Goal: Task Accomplishment & Management: Manage account settings

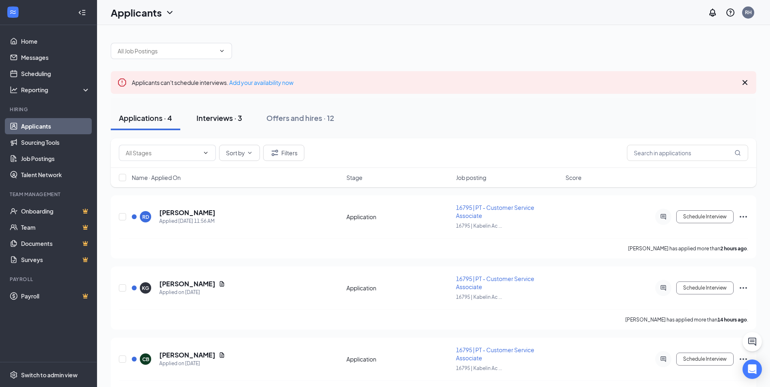
click at [216, 115] on div "Interviews · 3" at bounding box center [220, 118] width 46 height 10
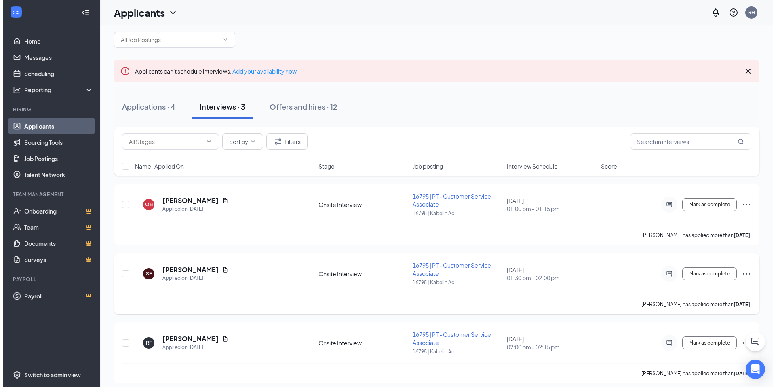
scroll to position [17, 0]
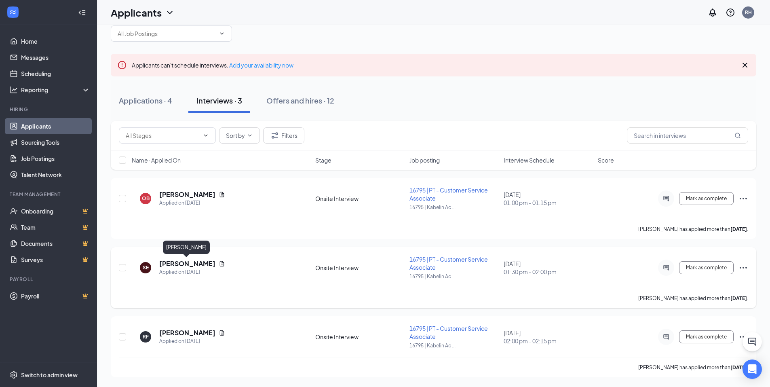
click at [192, 264] on h5 "[PERSON_NAME]" at bounding box center [187, 263] width 56 height 9
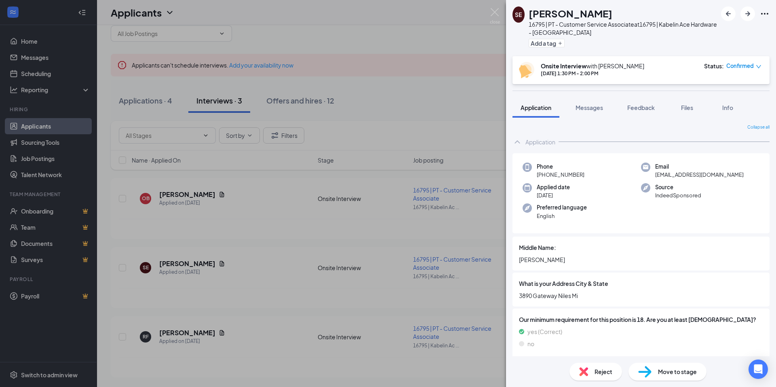
click at [216, 262] on div "SE [PERSON_NAME] 16795 | PT - Customer Service Associate at 16795 | Kabelin Ace…" at bounding box center [388, 193] width 776 height 387
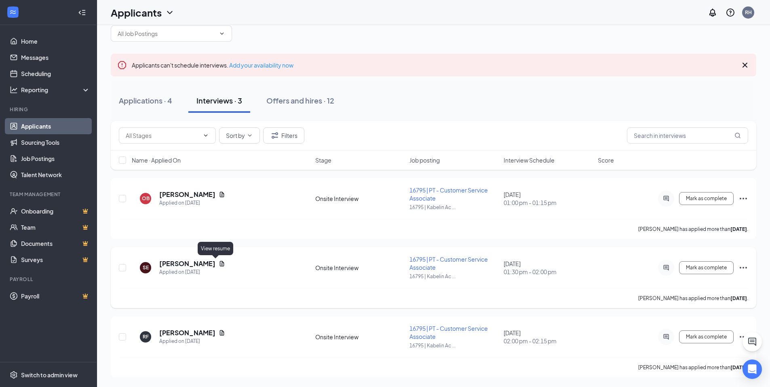
click at [220, 266] on icon "Document" at bounding box center [222, 263] width 4 height 5
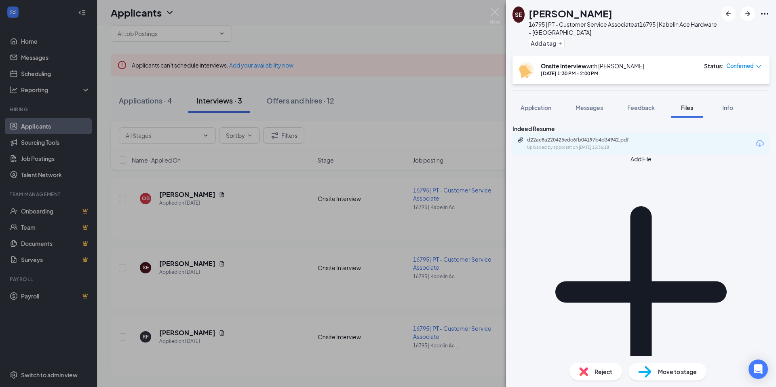
click at [756, 147] on icon "Download" at bounding box center [760, 143] width 8 height 7
click at [285, 101] on div "SE [PERSON_NAME] 16795 | PT - Customer Service Associate at 16795 | Kabelin Ace…" at bounding box center [388, 193] width 776 height 387
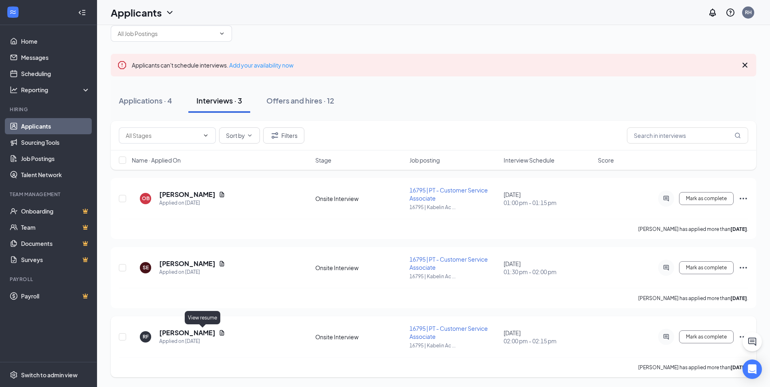
click at [199, 335] on div "[PERSON_NAME]" at bounding box center [192, 332] width 66 height 9
click at [219, 330] on icon "Document" at bounding box center [222, 333] width 6 height 6
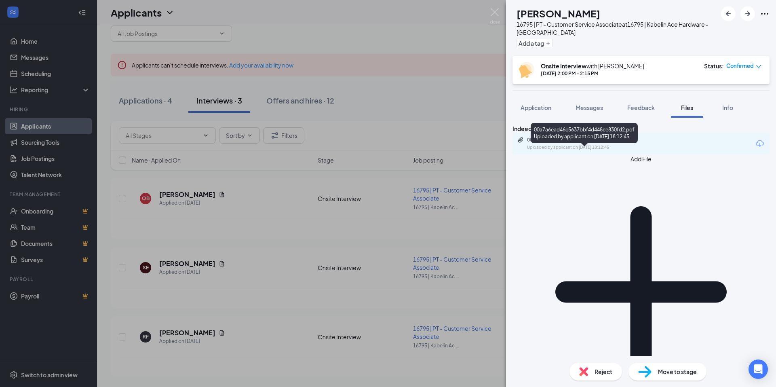
click at [624, 151] on div "Uploaded by applicant on [DATE] 18:12:45" at bounding box center [587, 147] width 121 height 6
